Goal: Navigation & Orientation: Find specific page/section

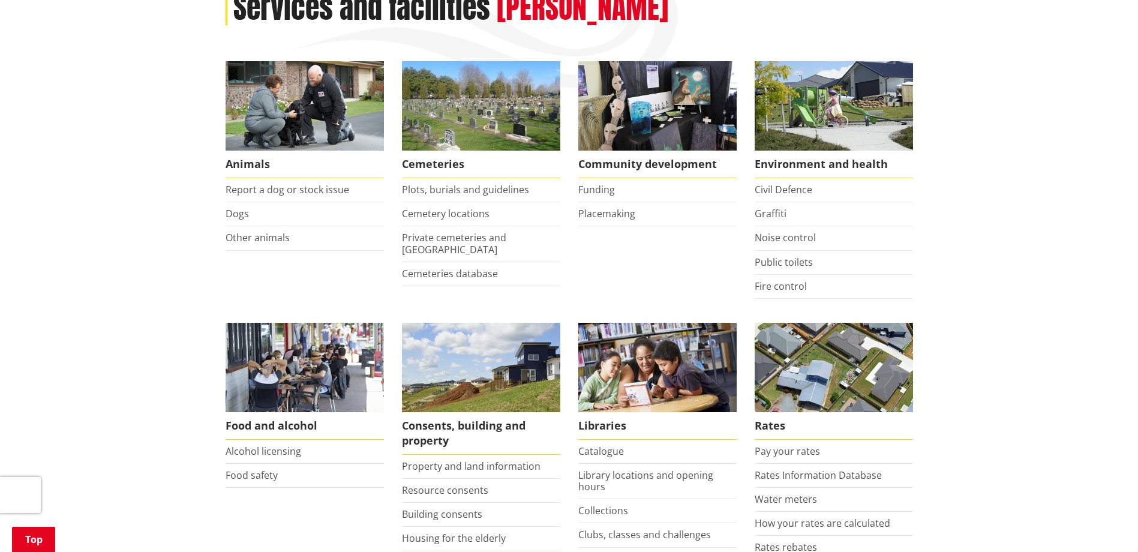
scroll to position [180, 0]
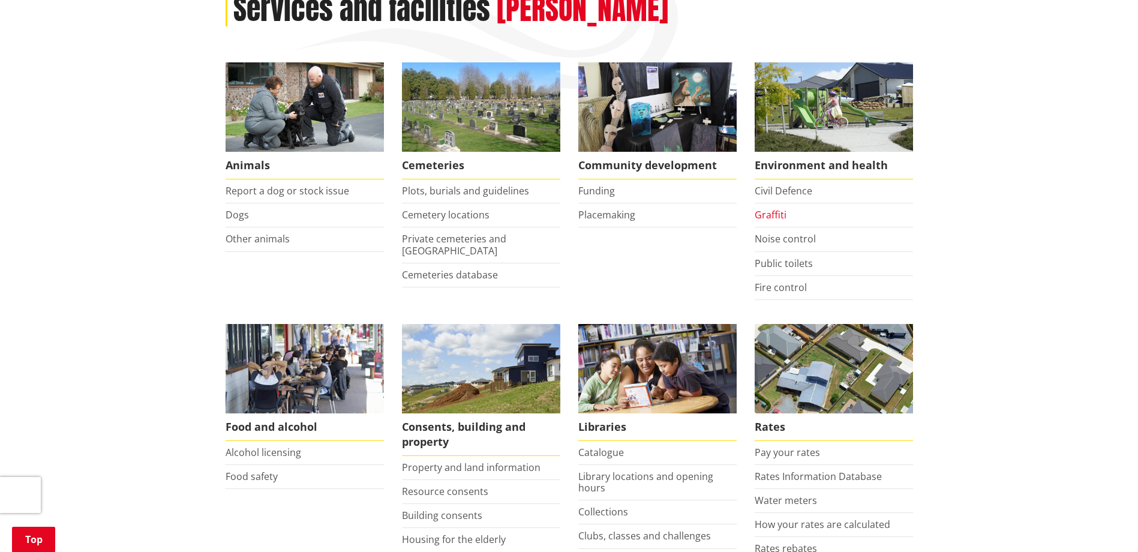
click at [771, 213] on link "Graffiti" at bounding box center [770, 214] width 32 height 13
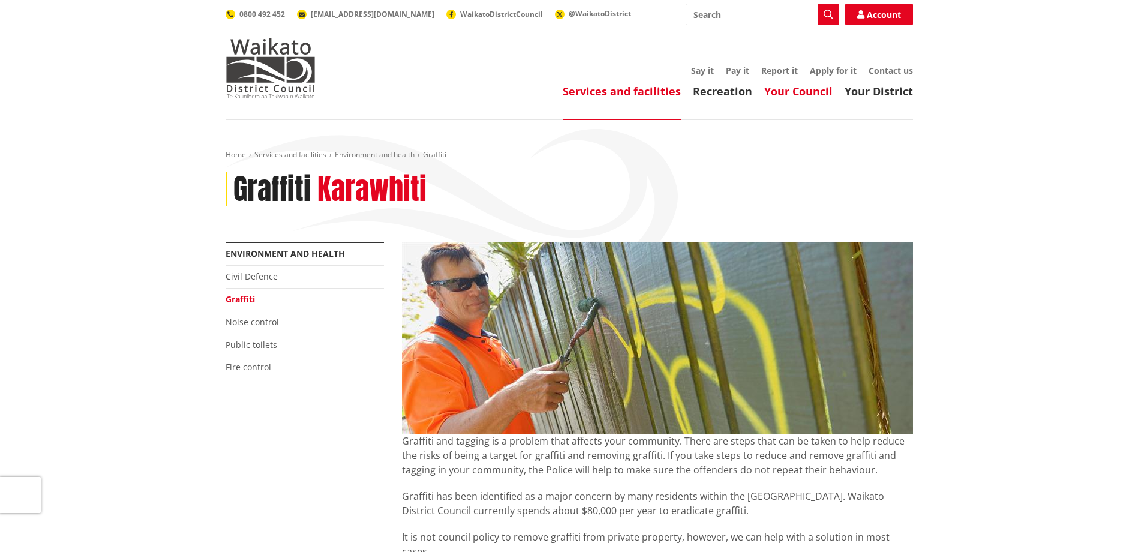
click at [823, 90] on link "Your Council" at bounding box center [798, 91] width 68 height 14
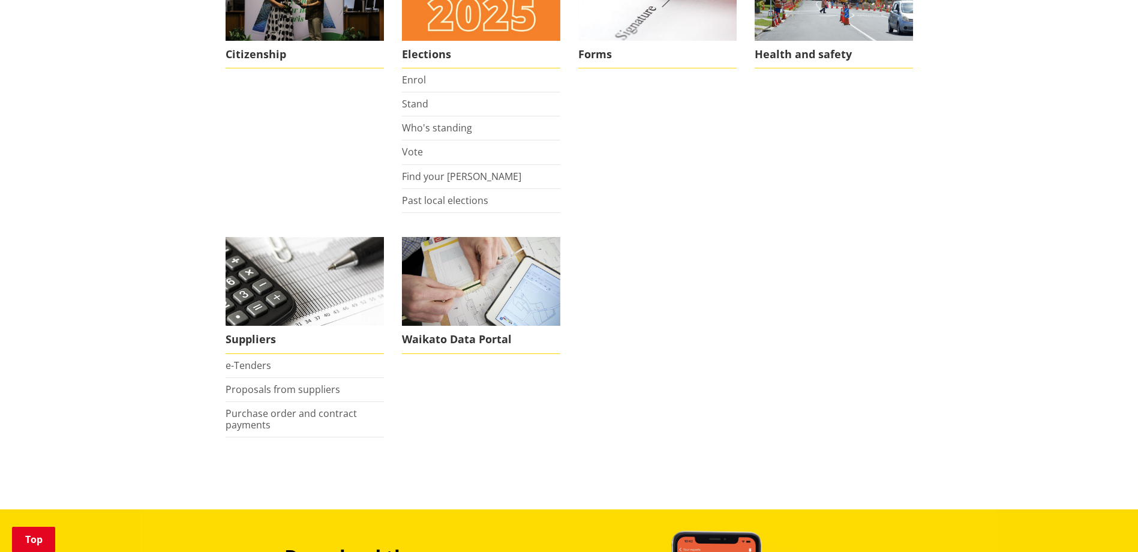
scroll to position [959, 0]
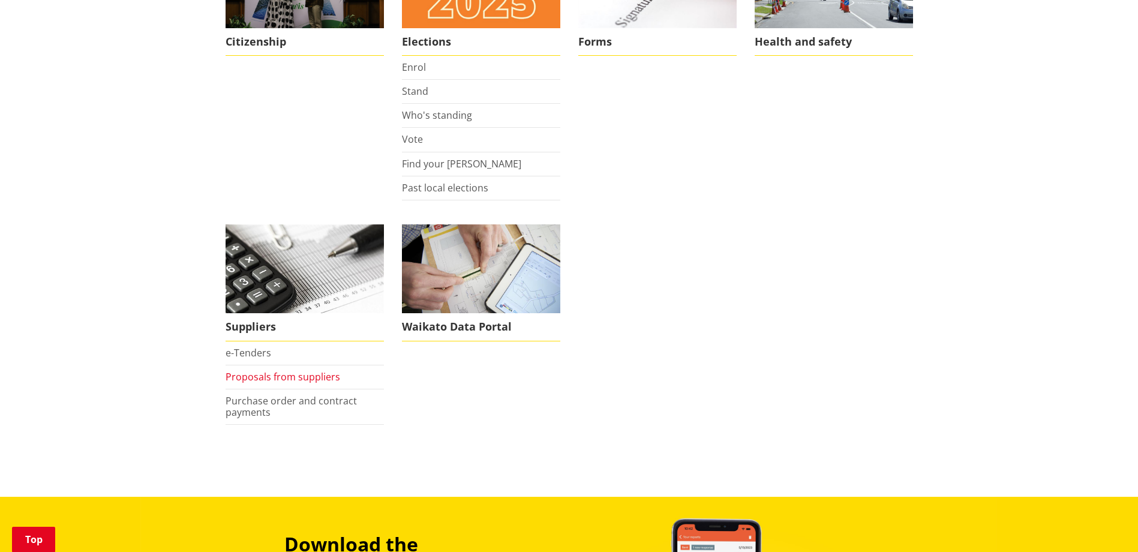
click at [279, 378] on link "Proposals from suppliers" at bounding box center [282, 376] width 115 height 13
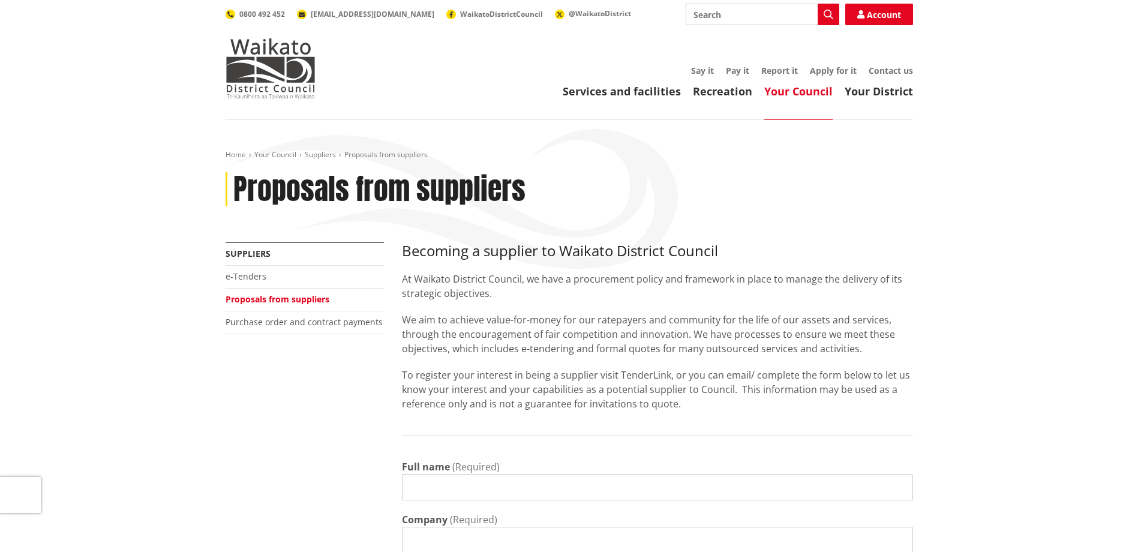
click at [760, 182] on div "Proposals from suppliers" at bounding box center [568, 189] width 687 height 35
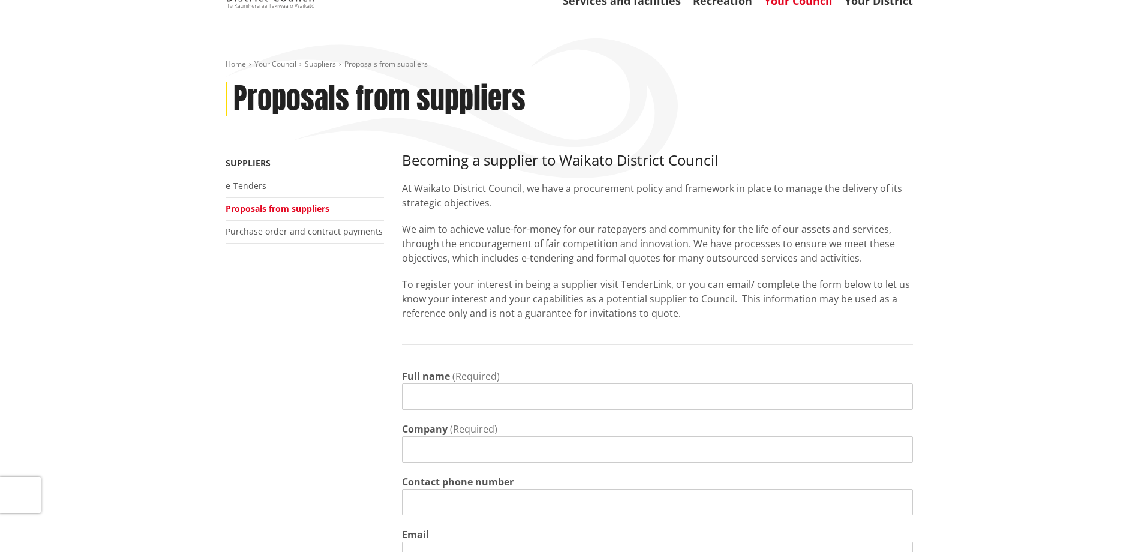
scroll to position [120, 0]
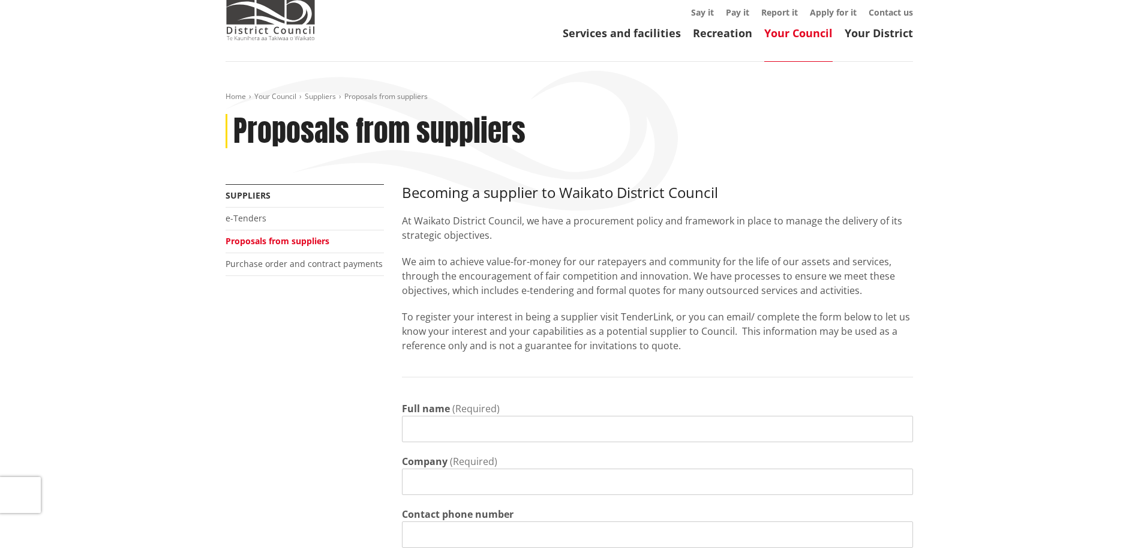
scroll to position [0, 0]
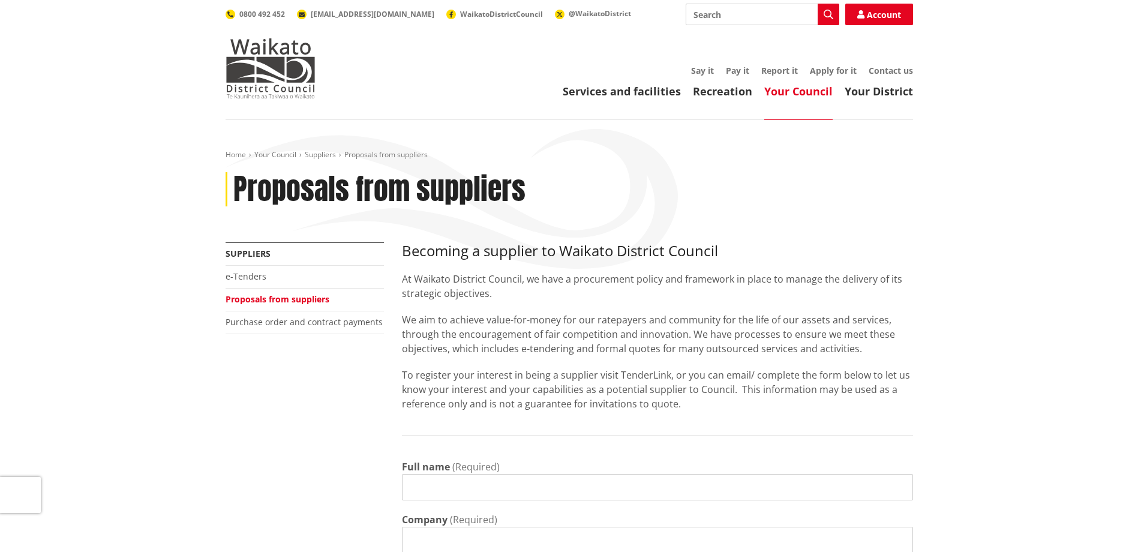
click at [856, 176] on div "Proposals from suppliers" at bounding box center [568, 189] width 687 height 35
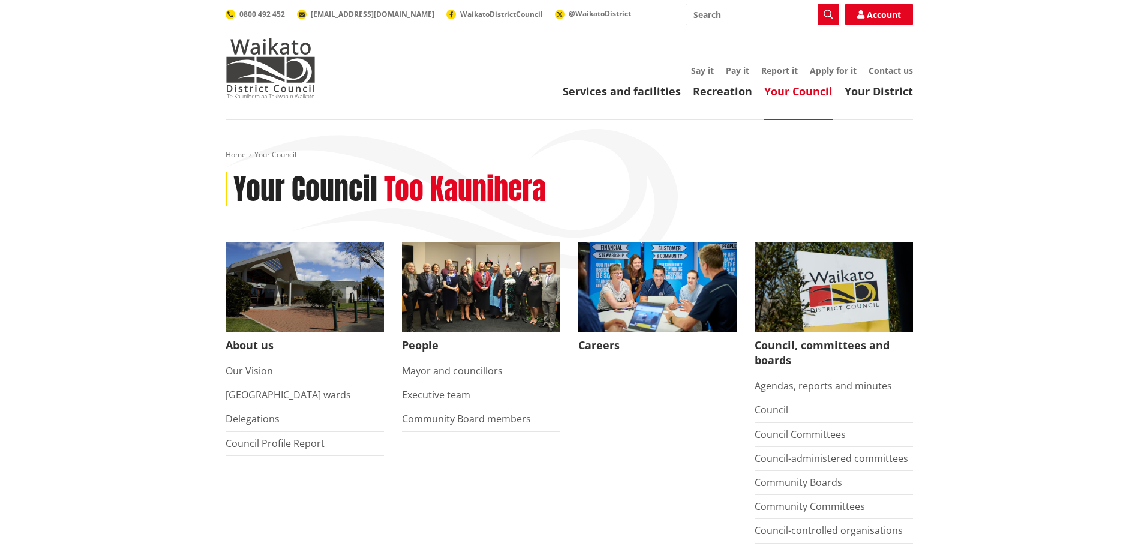
scroll to position [959, 0]
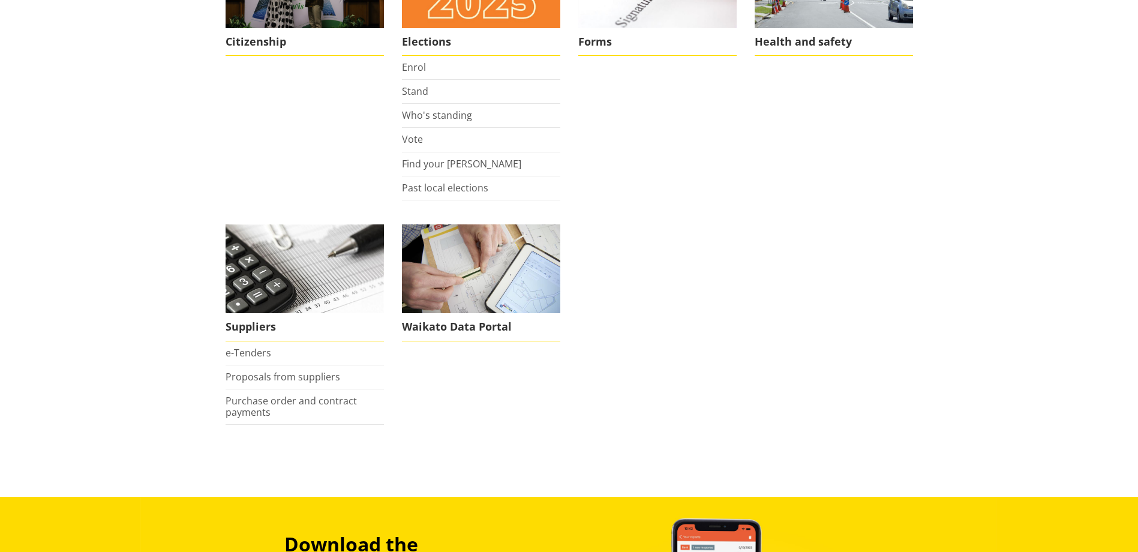
click at [706, 135] on li "Forms" at bounding box center [657, 69] width 176 height 261
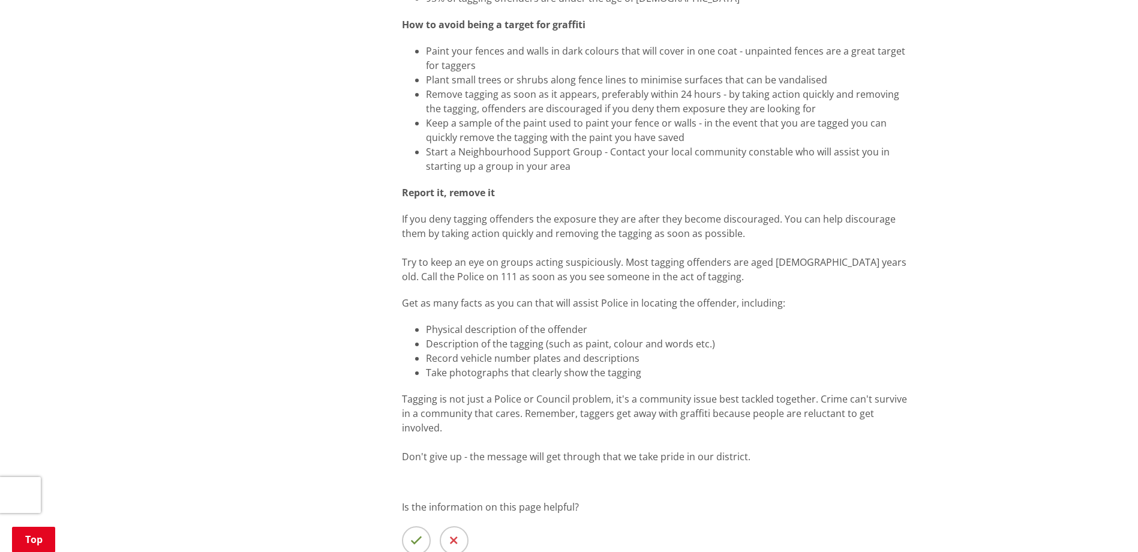
scroll to position [540, 0]
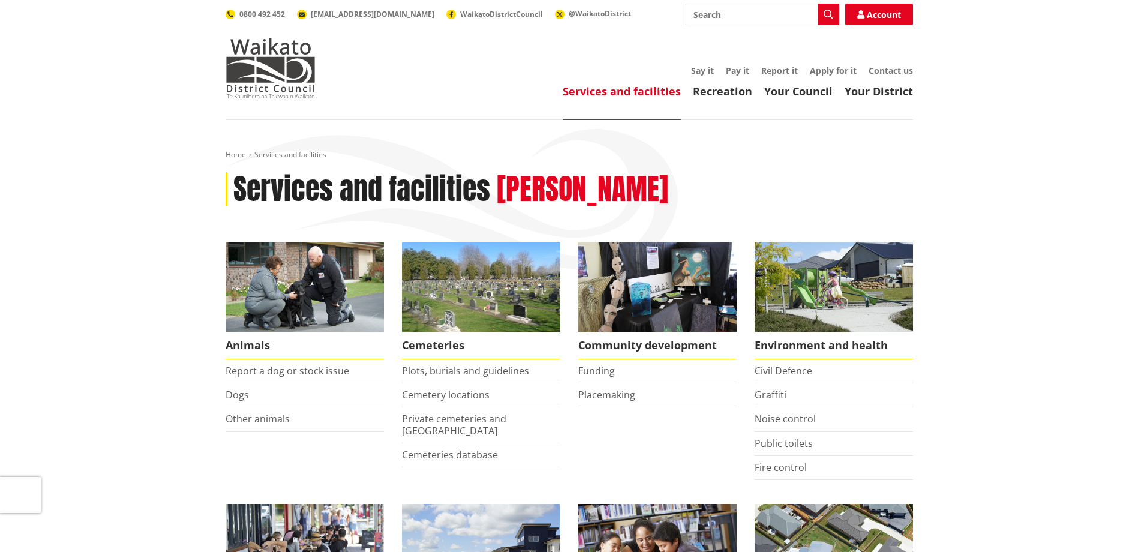
scroll to position [180, 0]
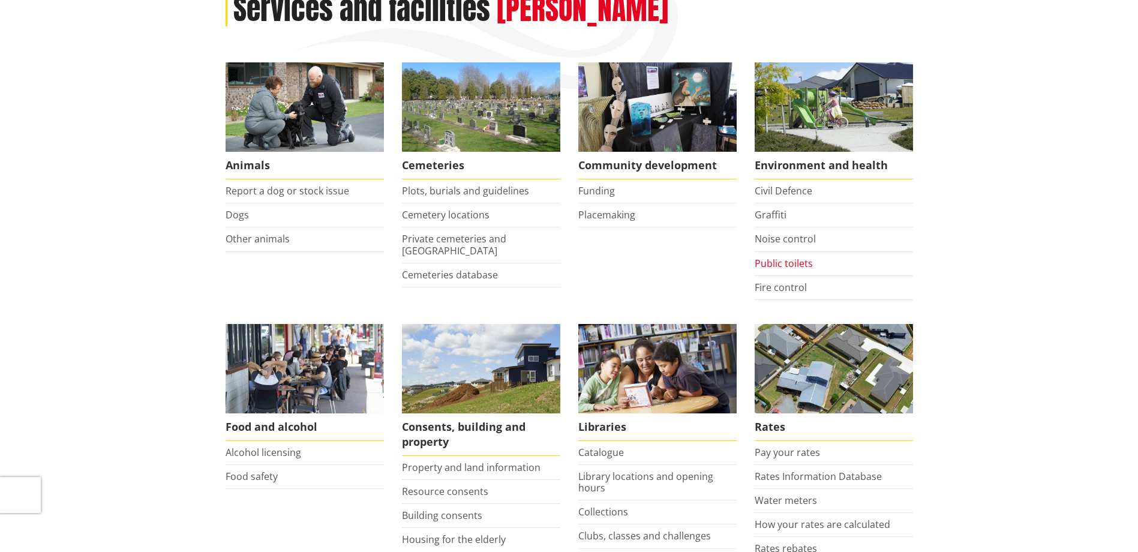
click at [780, 265] on link "Public toilets" at bounding box center [783, 263] width 58 height 13
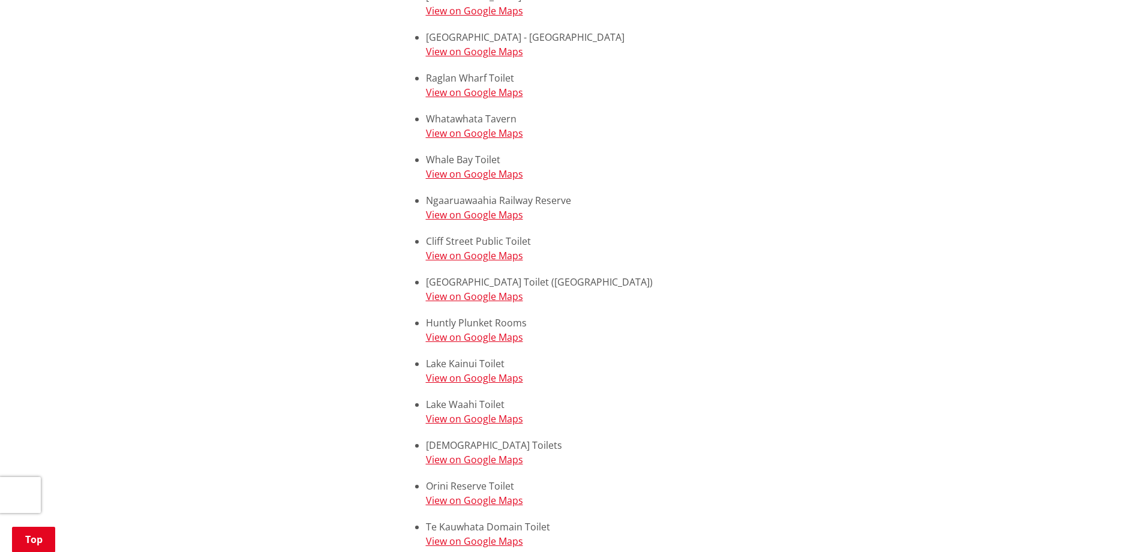
scroll to position [1859, 0]
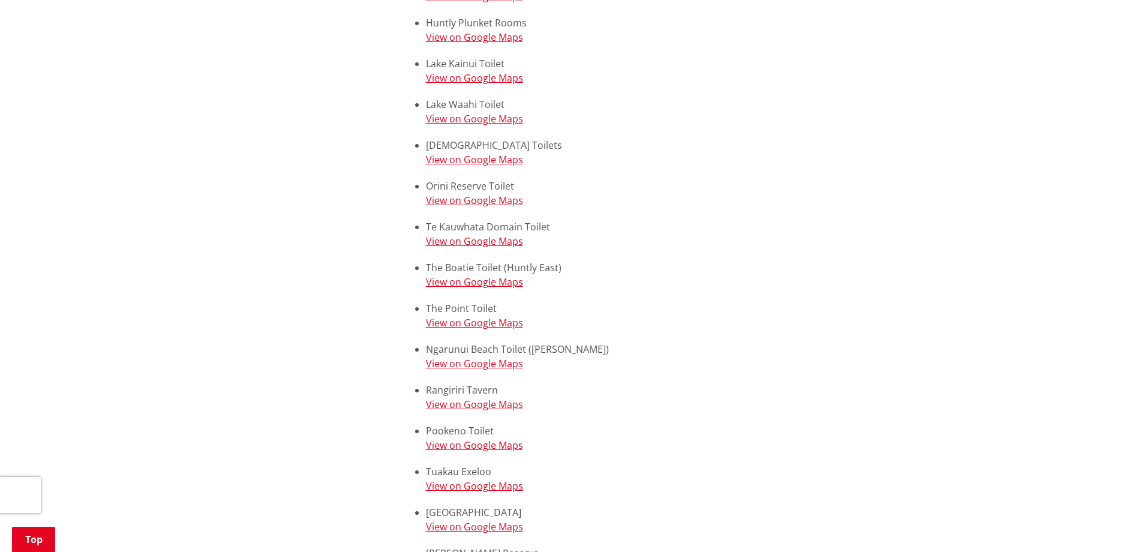
drag, startPoint x: 85, startPoint y: 130, endPoint x: 69, endPoint y: 108, distance: 27.1
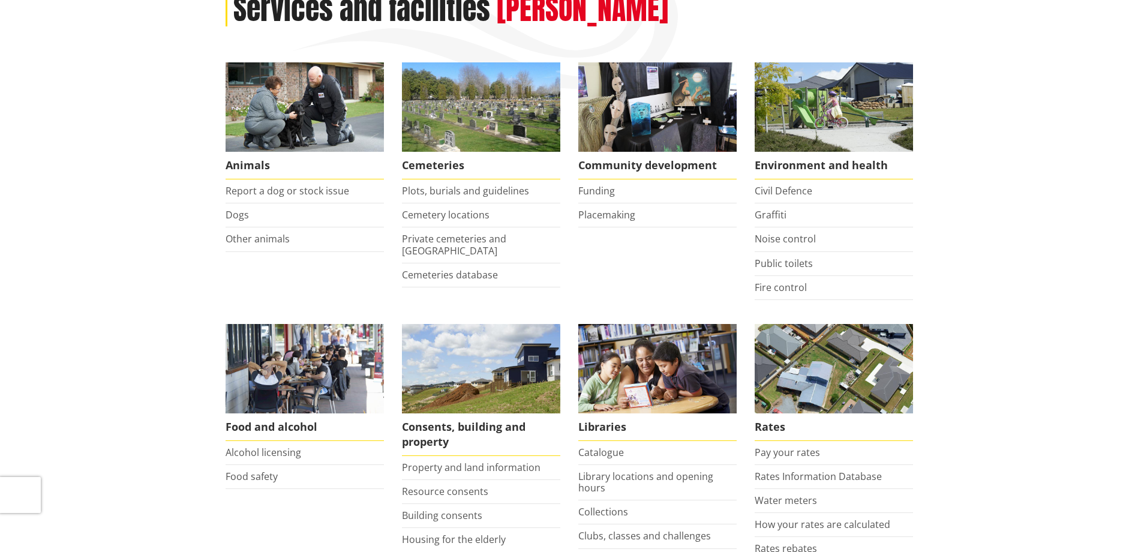
scroll to position [180, 0]
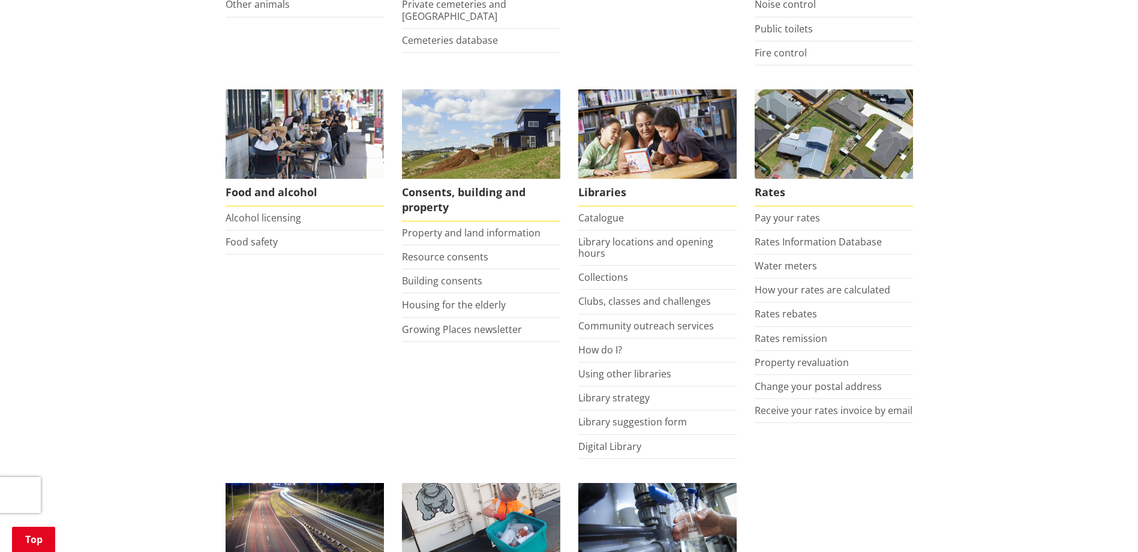
scroll to position [420, 0]
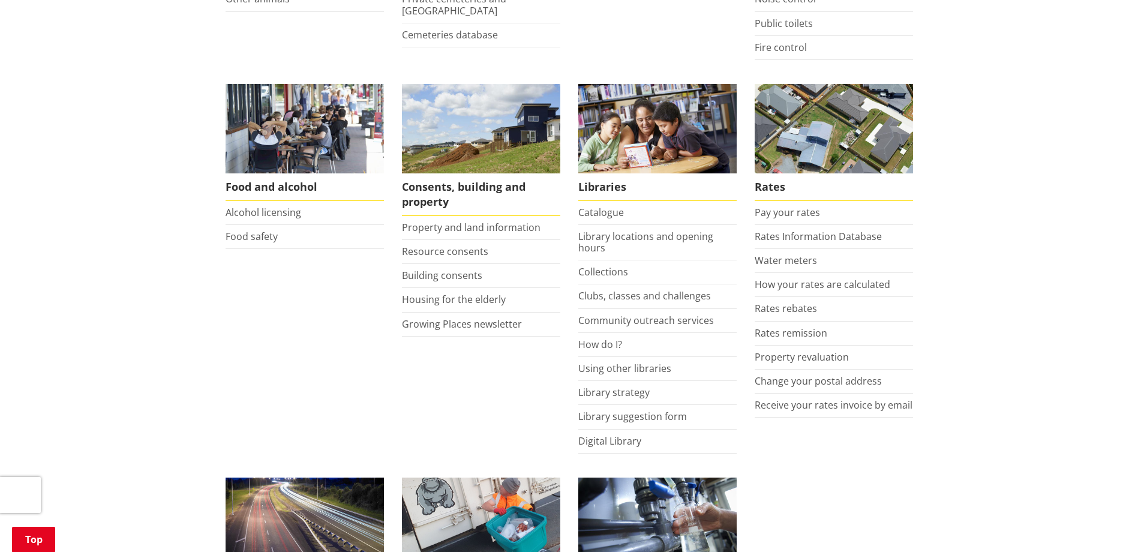
click at [967, 473] on div "Home Services and facilities Services and facilities [GEOGRAPHIC_DATA] Animals …" at bounding box center [569, 344] width 1138 height 1289
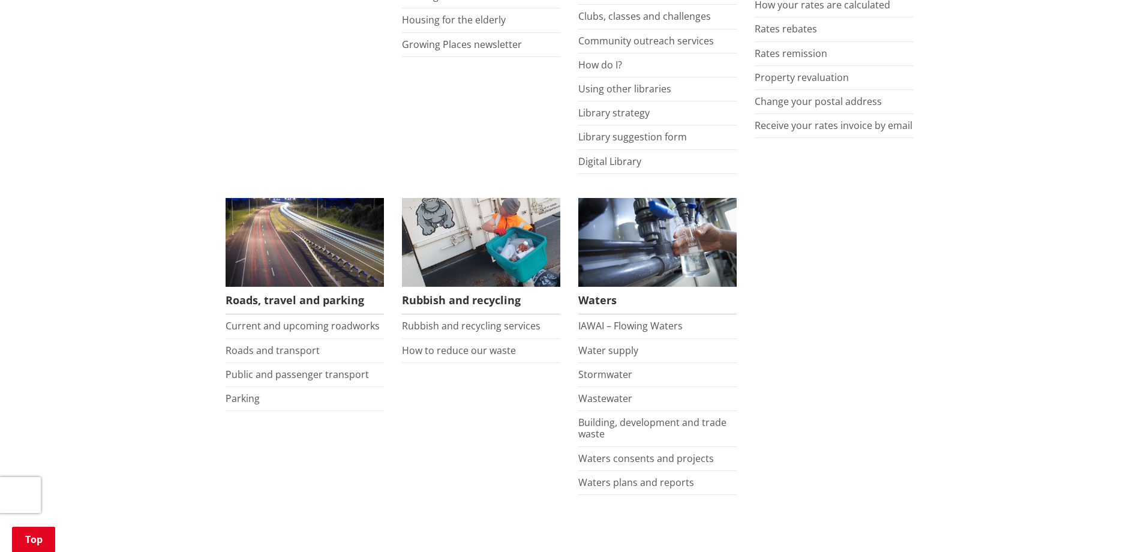
scroll to position [720, 0]
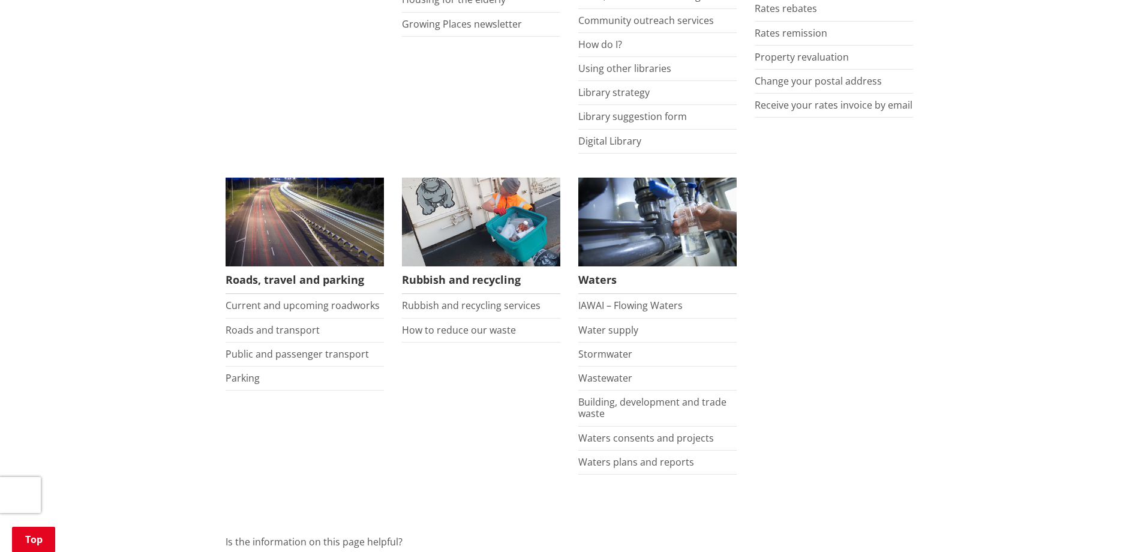
drag, startPoint x: 963, startPoint y: 314, endPoint x: 946, endPoint y: 311, distance: 17.1
click at [962, 314] on div "Home Services and facilities Services and facilities [GEOGRAPHIC_DATA] Animals …" at bounding box center [569, 44] width 1138 height 1289
click at [157, 341] on div "Home Services and facilities Services and facilities [GEOGRAPHIC_DATA] Animals …" at bounding box center [569, 44] width 1138 height 1289
